Goal: Information Seeking & Learning: Learn about a topic

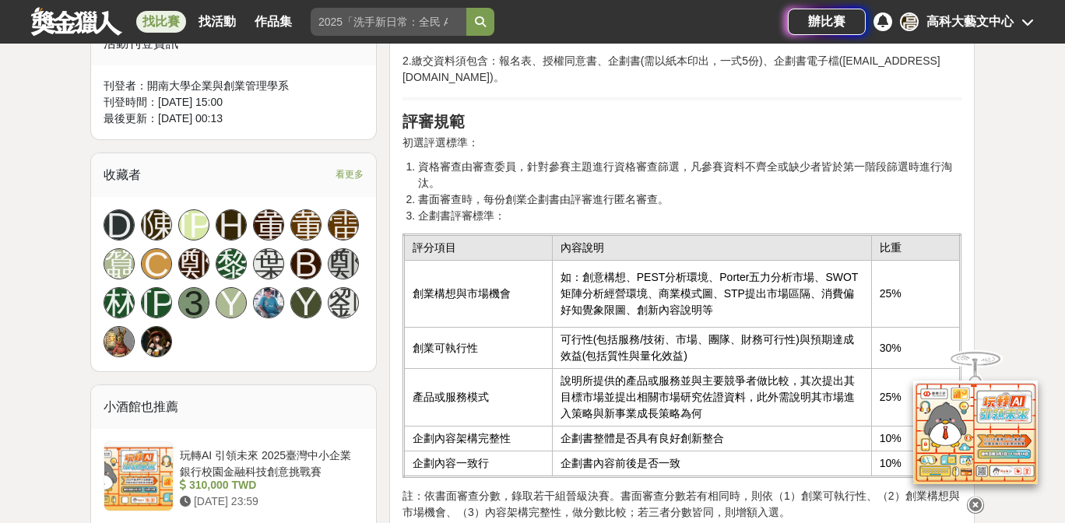
scroll to position [1006, 0]
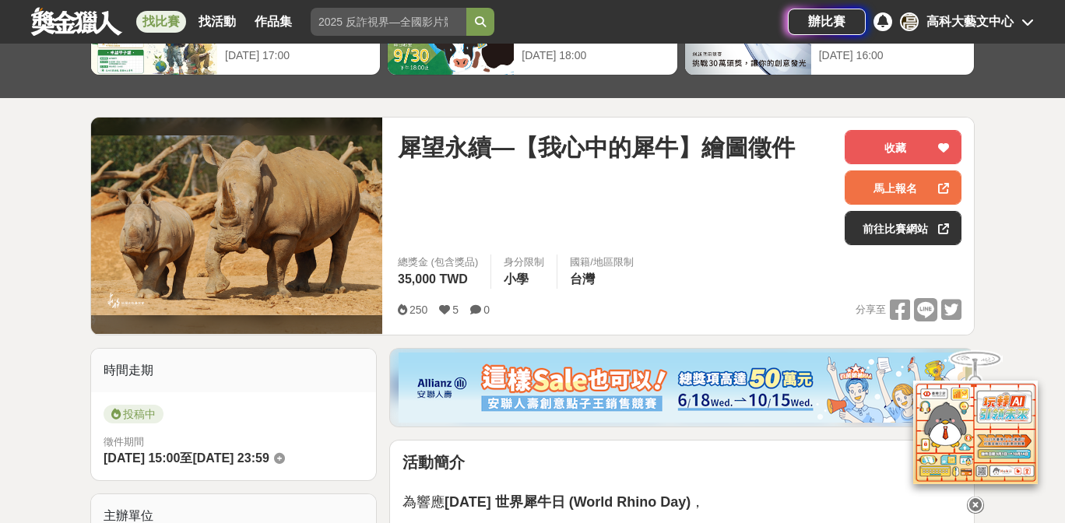
scroll to position [120, 0]
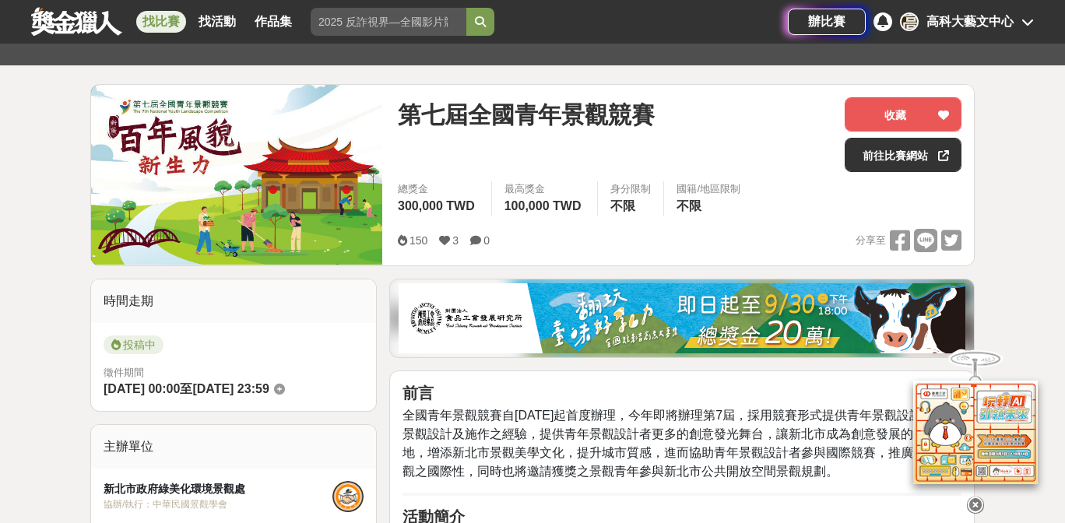
scroll to position [159, 0]
